Goal: Communication & Community: Connect with others

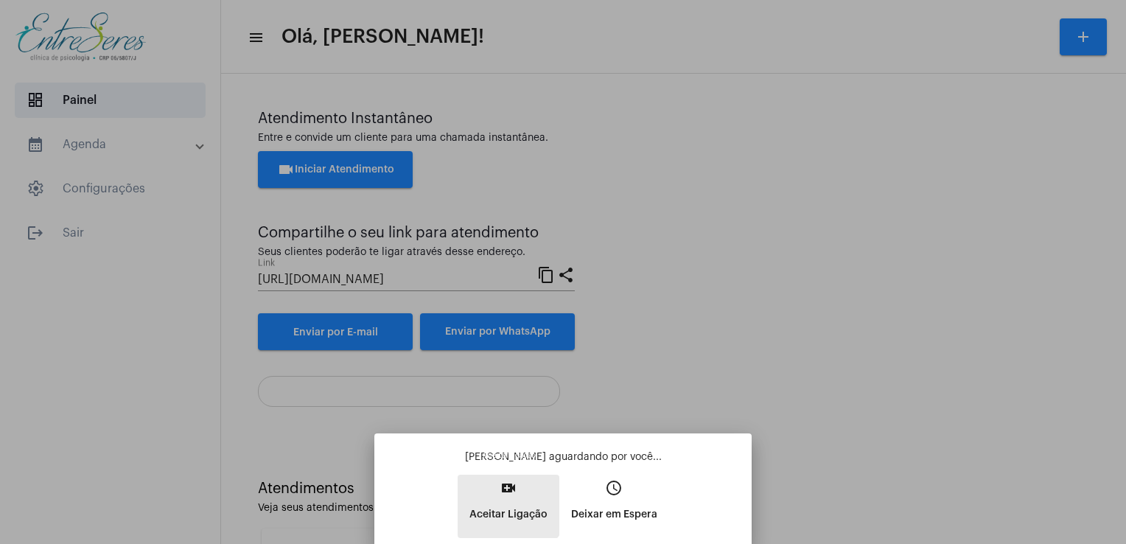
click at [509, 499] on button "video_call Aceitar Ligação" at bounding box center [509, 506] width 102 height 63
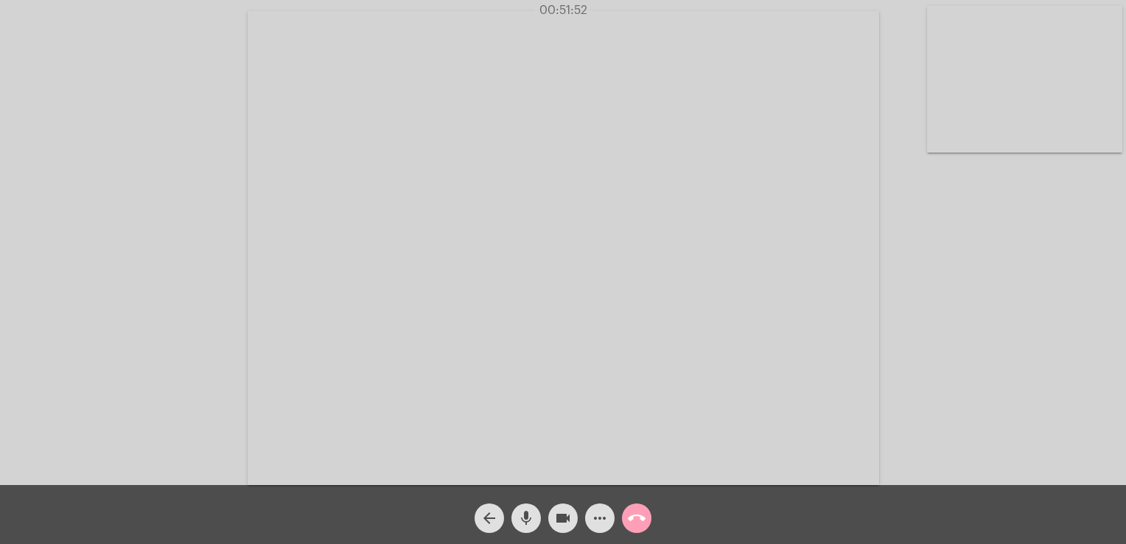
click at [643, 514] on mat-icon "call_end" at bounding box center [637, 518] width 18 height 18
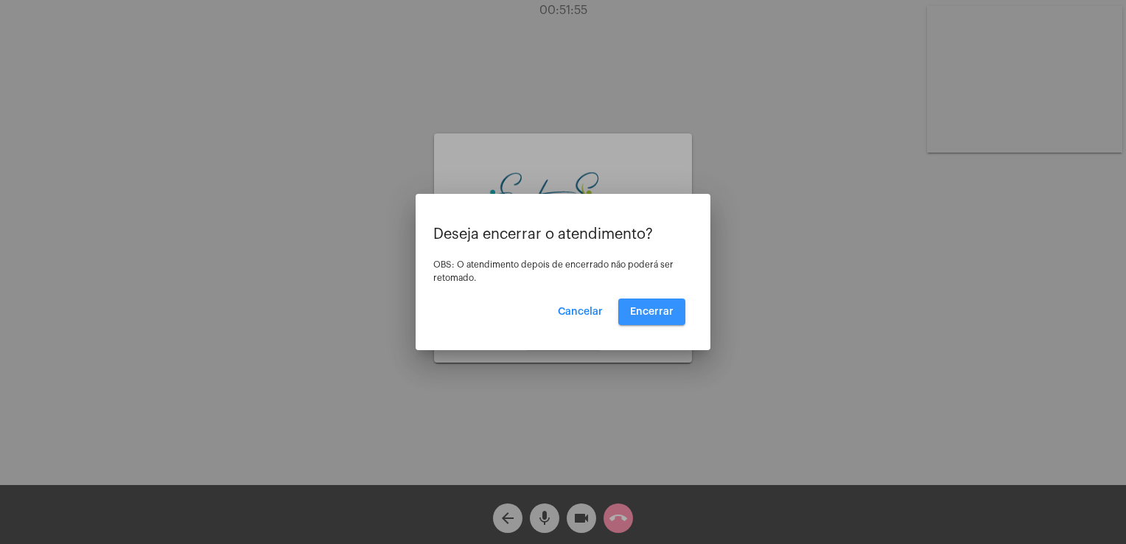
click at [661, 317] on button "Encerrar" at bounding box center [651, 312] width 67 height 27
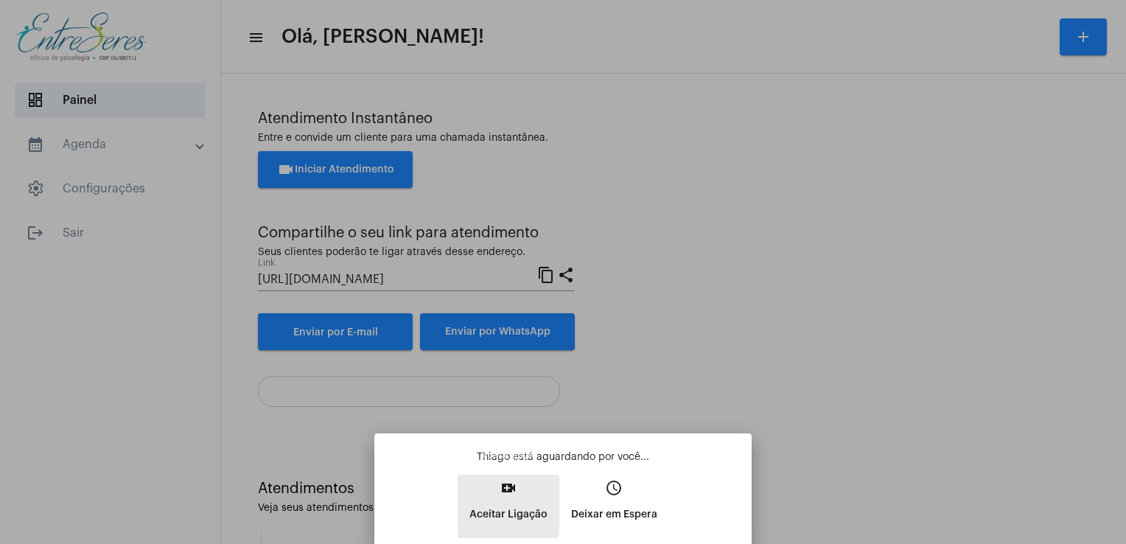
click at [492, 495] on button "video_call Aceitar Ligação" at bounding box center [509, 506] width 102 height 63
